Goal: Task Accomplishment & Management: Use online tool/utility

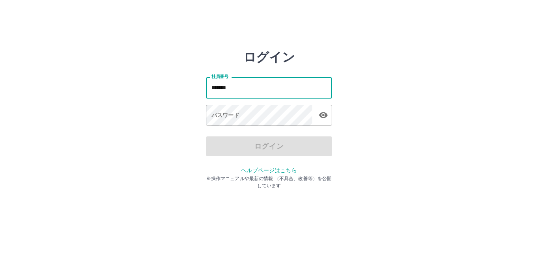
type input "*******"
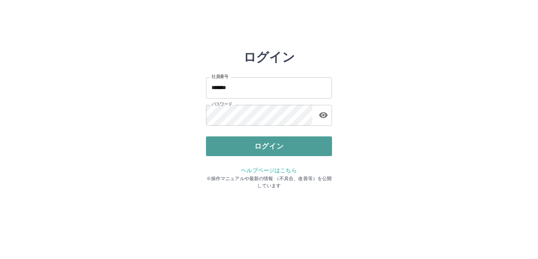
click at [270, 147] on button "ログイン" at bounding box center [269, 146] width 126 height 20
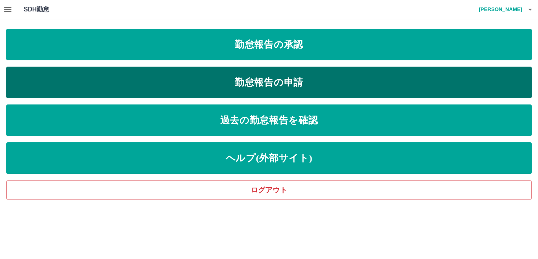
click at [309, 77] on link "勤怠報告の申請" at bounding box center [269, 83] width 526 height 32
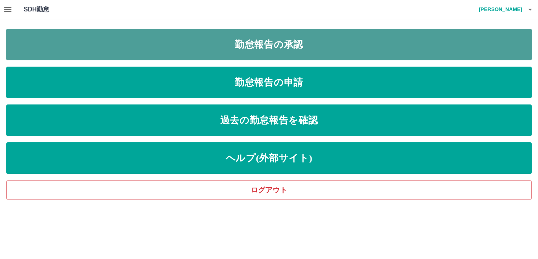
click at [254, 45] on link "勤怠報告の承認" at bounding box center [269, 45] width 526 height 32
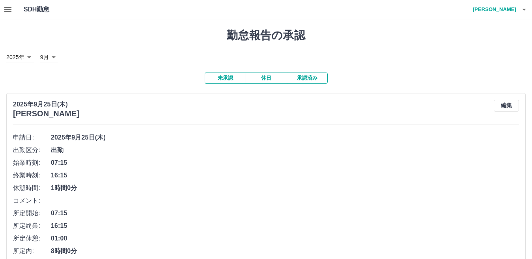
click at [6, 12] on icon "button" at bounding box center [7, 9] width 7 height 5
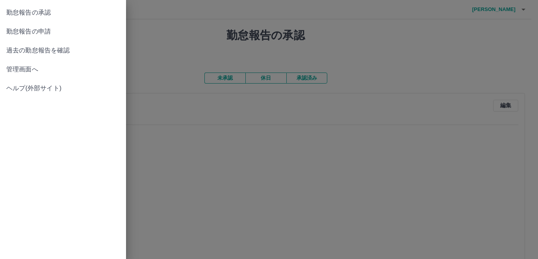
click at [35, 70] on span "管理画面へ" at bounding box center [63, 69] width 114 height 9
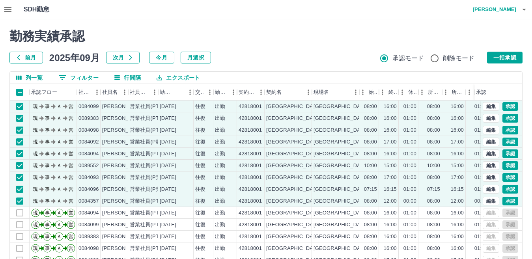
click at [497, 51] on div "勤務実績承認 前月 2025年09月 次月 今月 月選択 承認モード 削除モード 一括承認" at bounding box center [265, 46] width 513 height 35
click at [498, 57] on button "一括承認" at bounding box center [504, 58] width 35 height 12
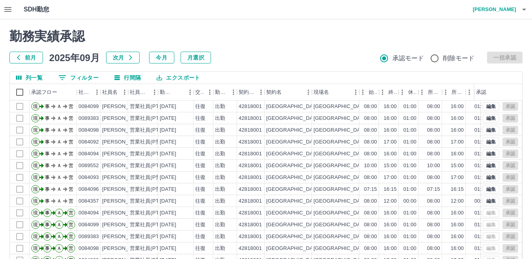
scroll to position [39, 0]
